Goal: Consume media (video, audio)

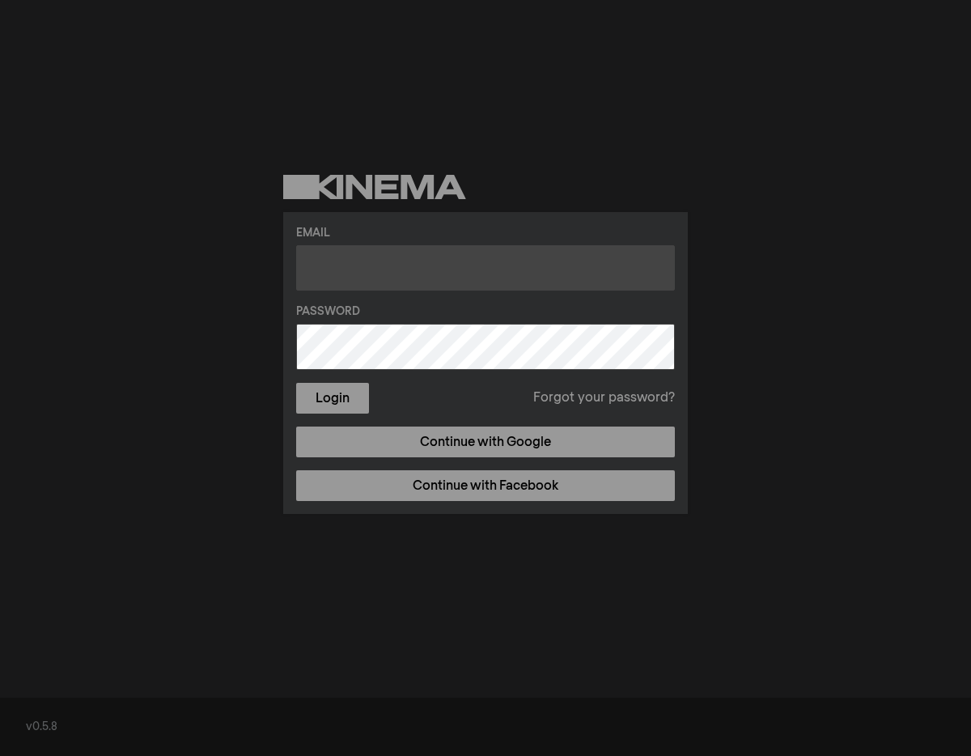
click at [338, 268] on input "text" at bounding box center [485, 267] width 379 height 45
click at [334, 269] on input "[EMAIL_ADDRESS][DOMAIN_NAME]" at bounding box center [485, 267] width 379 height 45
type input "[EMAIL_ADDRESS][DOMAIN_NAME]"
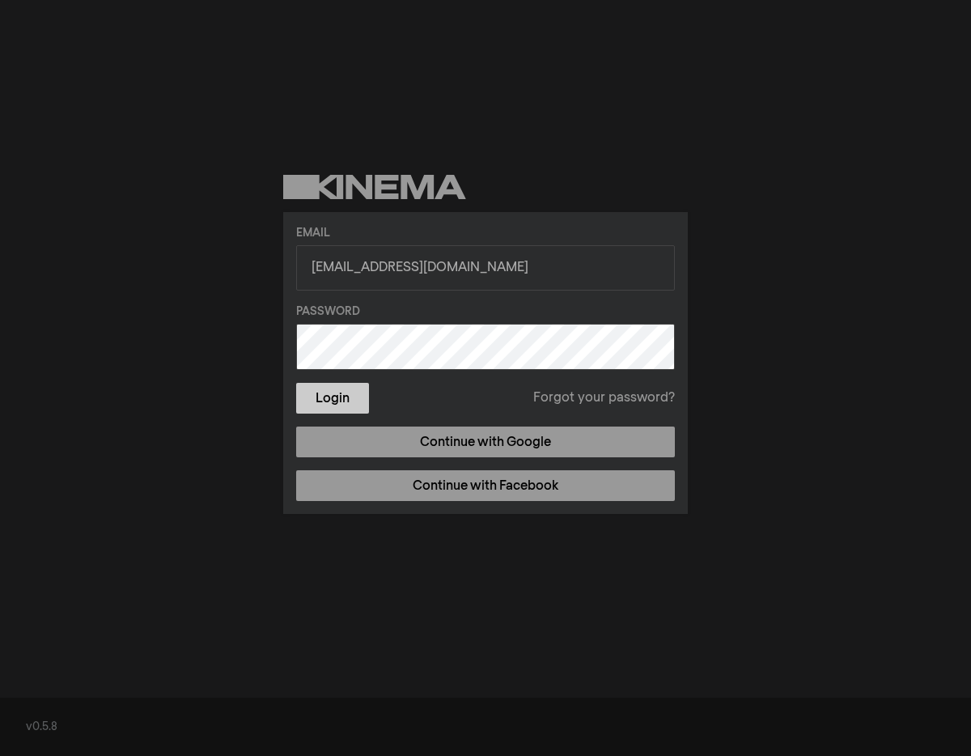
click at [338, 393] on button "Login" at bounding box center [332, 398] width 73 height 31
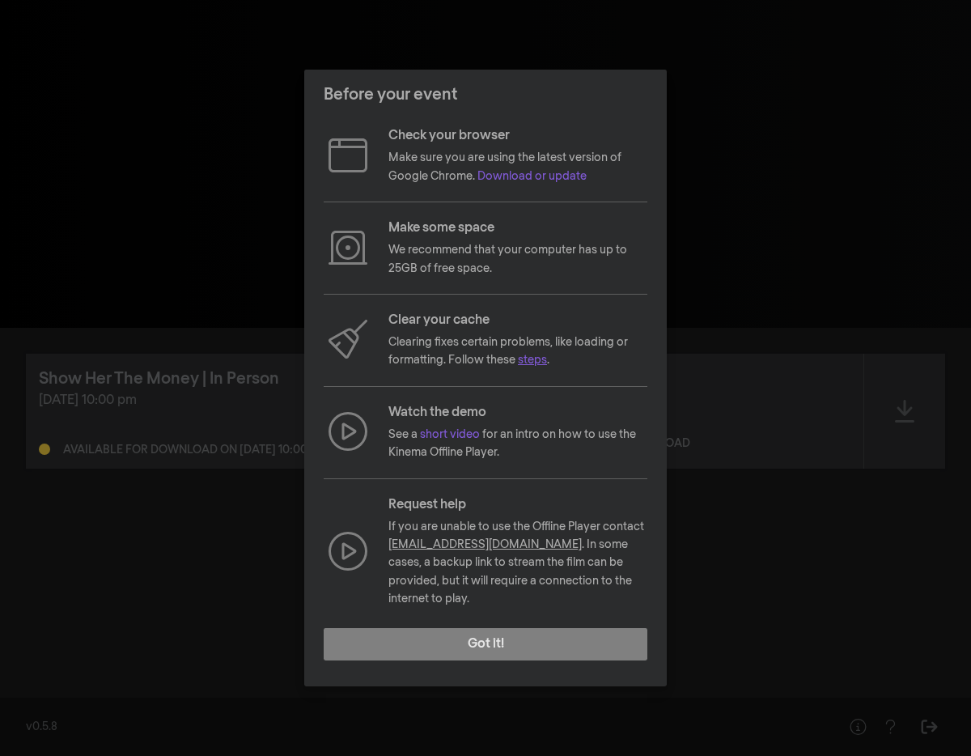
click at [531, 366] on link "steps" at bounding box center [532, 360] width 29 height 11
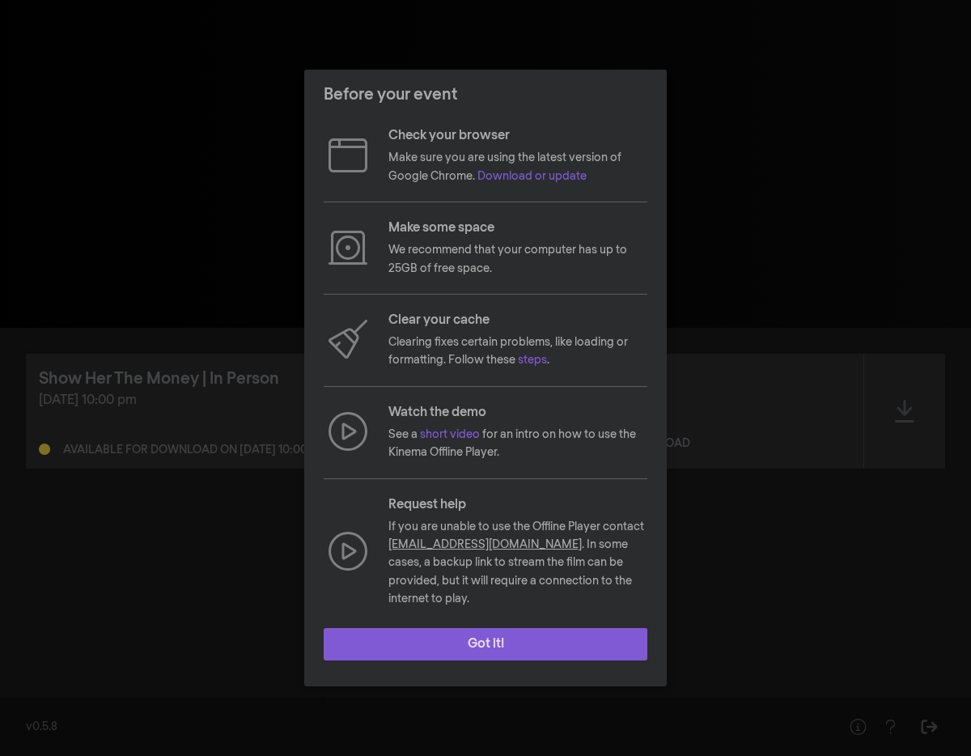
click at [512, 630] on button "Got it!" at bounding box center [486, 644] width 324 height 32
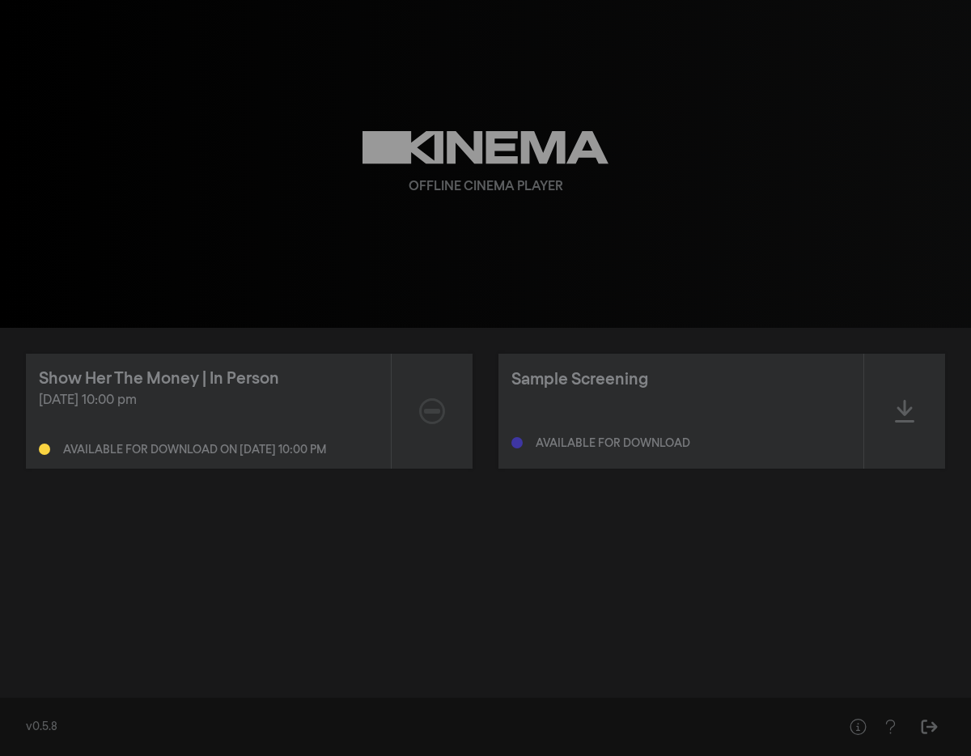
click at [276, 408] on div "[DATE] 10:00 pm" at bounding box center [208, 400] width 339 height 19
click at [905, 417] on icon at bounding box center [904, 411] width 19 height 26
click at [905, 417] on icon at bounding box center [904, 411] width 19 height 23
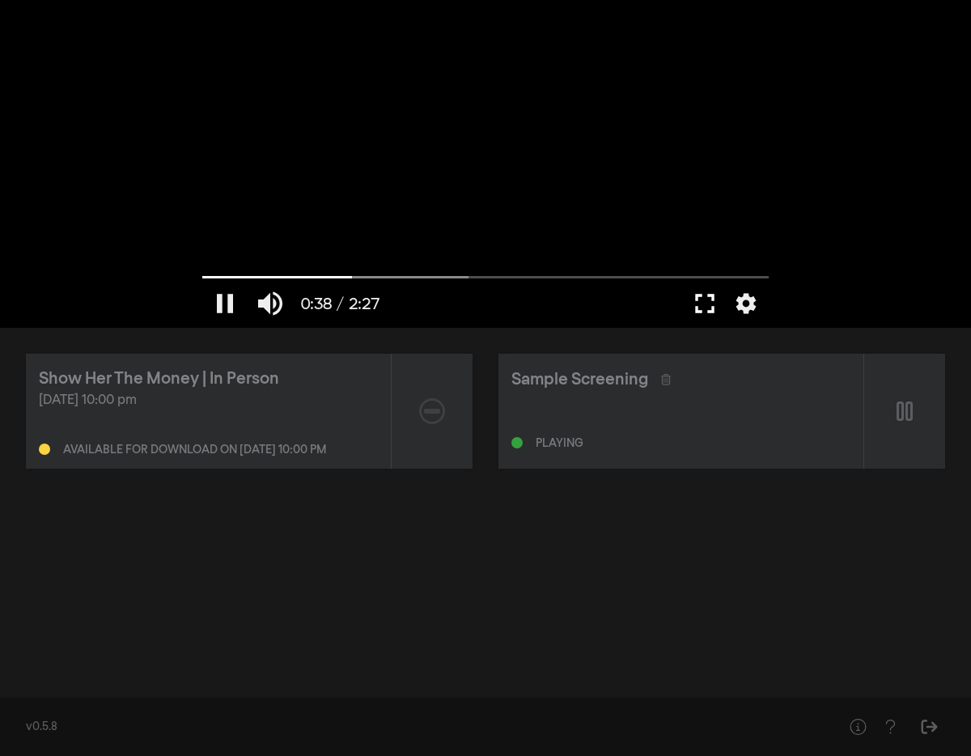
click at [703, 306] on button "fullscreen" at bounding box center [704, 303] width 45 height 49
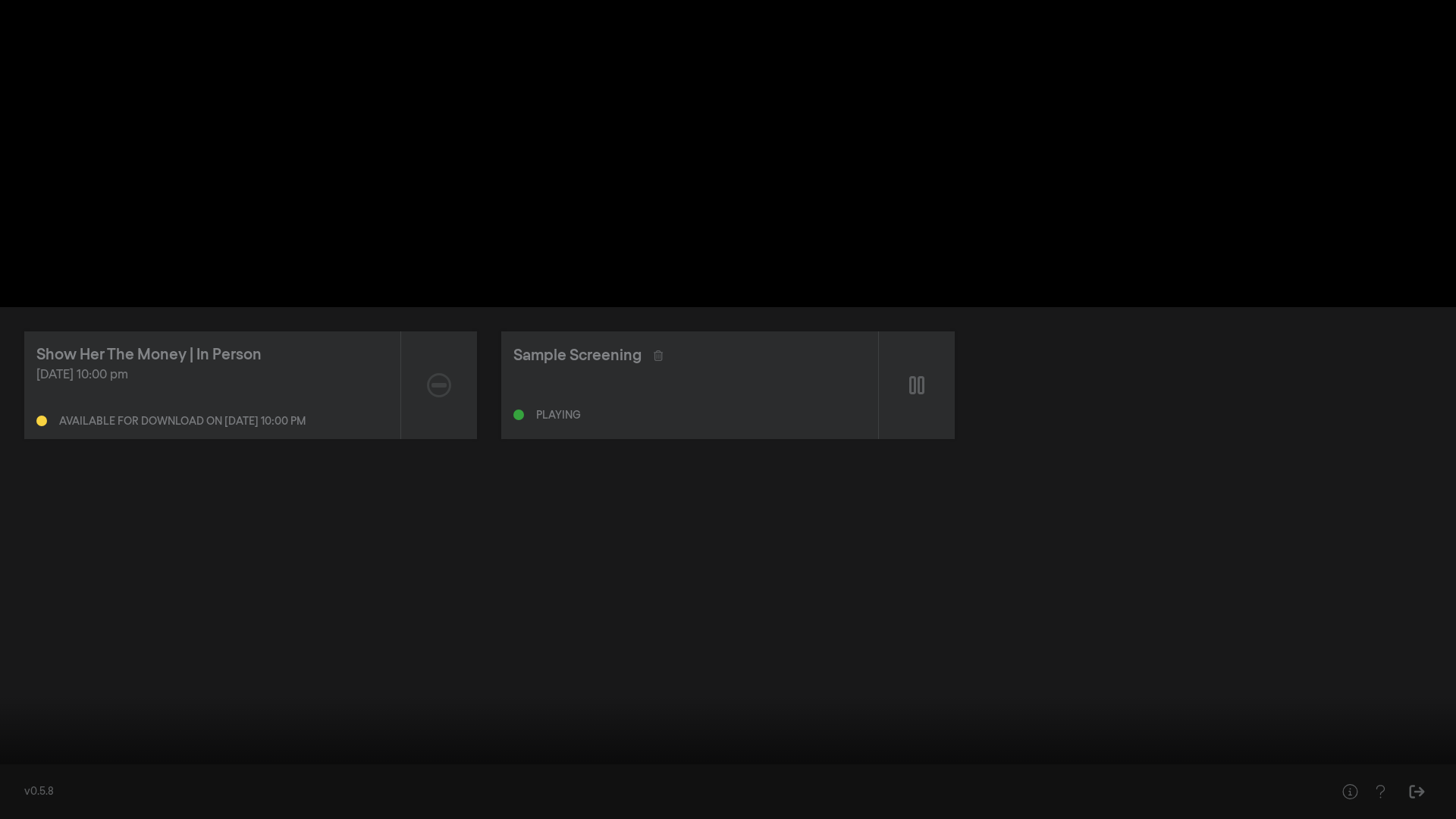
click at [29, 707] on button "pause" at bounding box center [28, 797] width 42 height 46
click at [72, 41] on div at bounding box center [728, 410] width 1456 height 819
type input "66.612296"
